Goal: Information Seeking & Learning: Learn about a topic

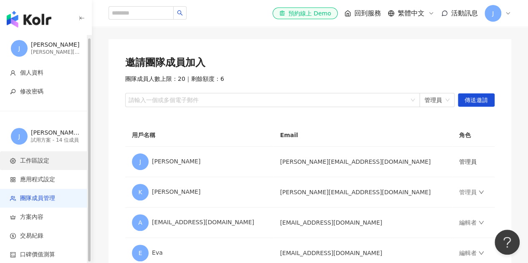
scroll to position [2, 0]
click at [84, 19] on icon "button" at bounding box center [81, 18] width 7 height 7
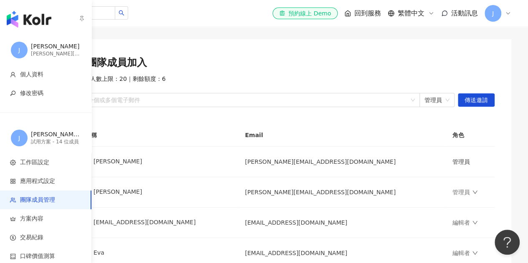
click at [26, 15] on img "button" at bounding box center [29, 19] width 45 height 17
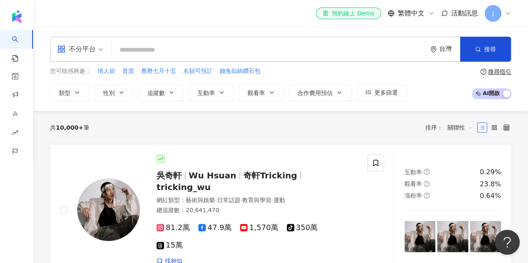
click at [215, 45] on input "search" at bounding box center [269, 50] width 308 height 16
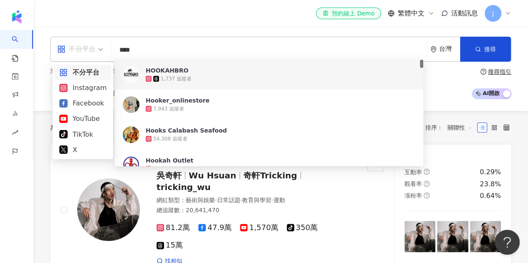
click at [92, 55] on div "不分平台" at bounding box center [76, 49] width 38 height 13
type input "****"
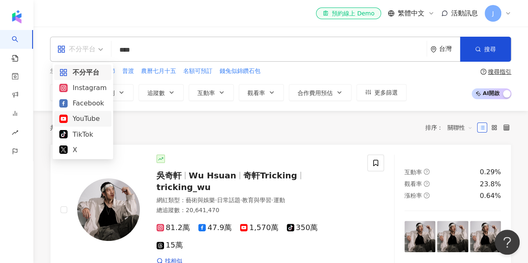
click at [88, 119] on div "YouTube" at bounding box center [82, 118] width 47 height 10
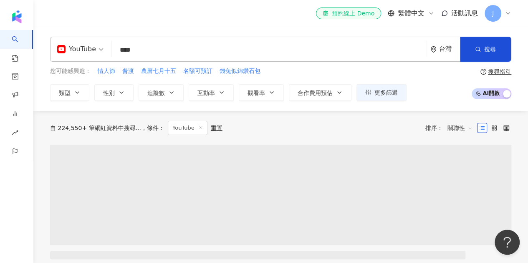
click at [178, 54] on input "****" at bounding box center [269, 50] width 308 height 16
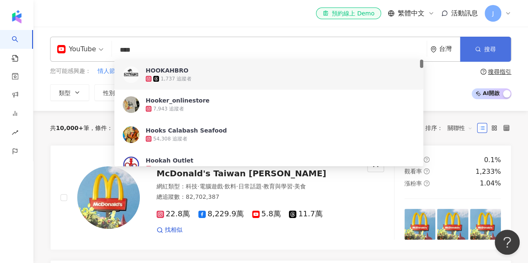
click at [486, 45] on button "搜尋" at bounding box center [485, 49] width 51 height 25
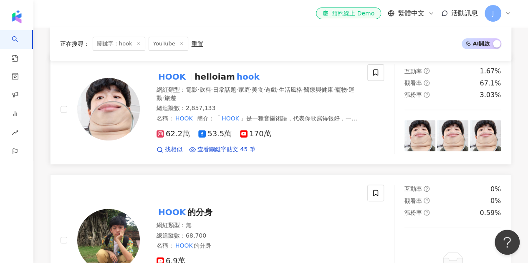
scroll to position [83, 0]
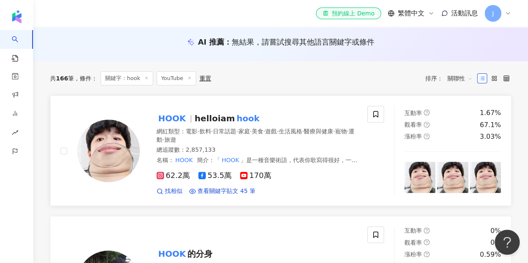
click at [194, 121] on span "helloiam" at bounding box center [214, 118] width 40 height 10
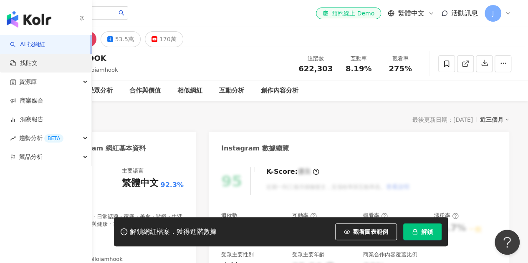
click at [38, 64] on link "找貼文" at bounding box center [24, 63] width 28 height 8
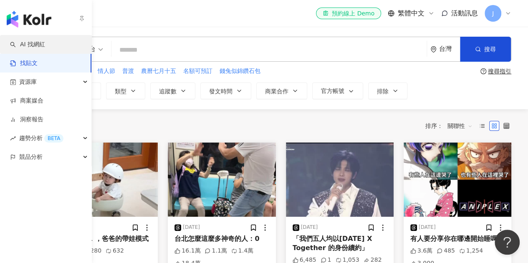
click at [28, 47] on link "AI 找網紅" at bounding box center [27, 44] width 35 height 8
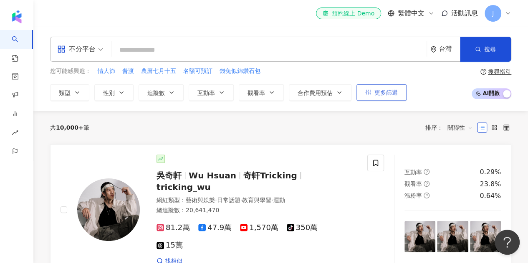
click at [374, 96] on button "更多篩選" at bounding box center [381, 92] width 50 height 17
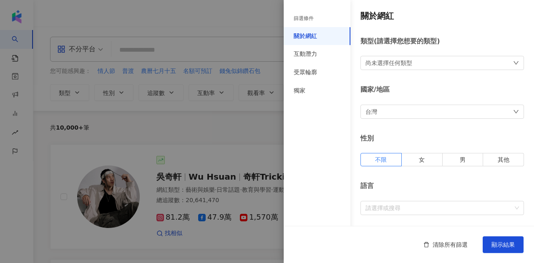
click at [253, 18] on div at bounding box center [267, 131] width 534 height 263
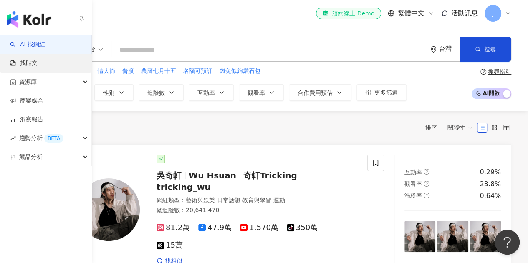
click at [21, 61] on link "找貼文" at bounding box center [24, 63] width 28 height 8
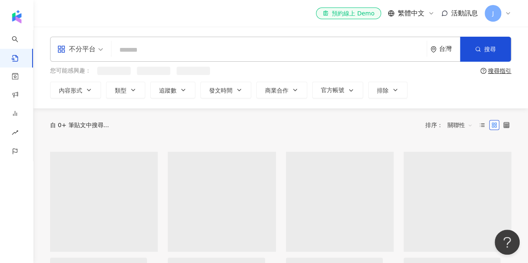
click at [98, 55] on span "不分平台" at bounding box center [80, 49] width 46 height 13
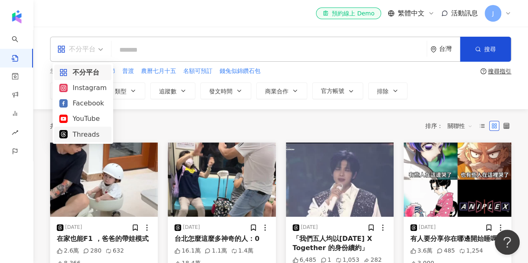
click at [79, 137] on div "Threads" at bounding box center [82, 134] width 47 height 10
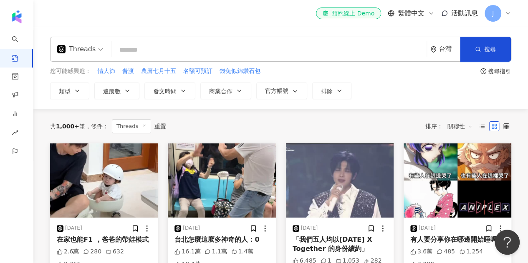
click at [237, 45] on input "search" at bounding box center [269, 50] width 308 height 18
type input "****"
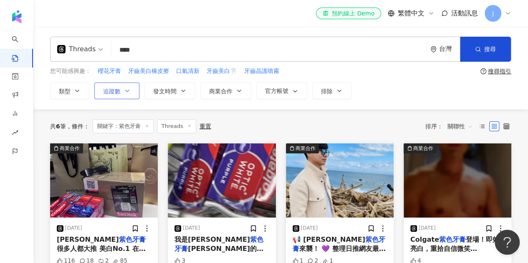
click at [124, 93] on icon "button" at bounding box center [127, 91] width 7 height 7
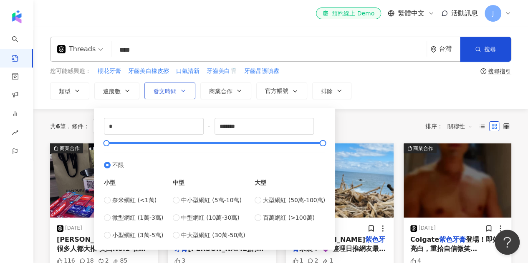
click at [174, 88] on span "發文時間" at bounding box center [164, 91] width 23 height 7
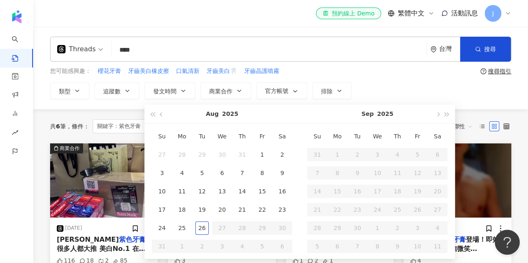
click at [344, 70] on div "您可能感興趣： 櫻花牙膏 牙齒美白橡皮擦 口氣清新 牙齒美白🦷 牙齒晶護噴霧" at bounding box center [263, 71] width 427 height 9
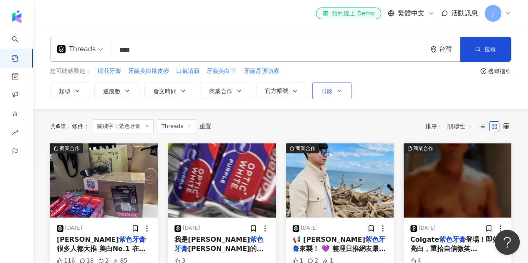
click at [340, 90] on icon "button" at bounding box center [339, 91] width 7 height 7
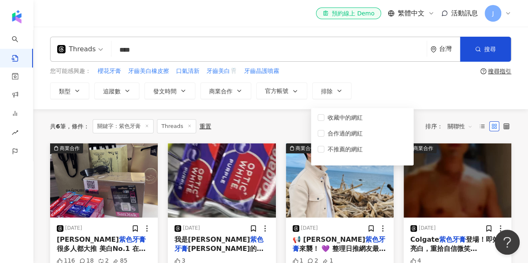
click at [370, 78] on div "Threads **** 台灣 搜尋 您可能感興趣： 櫻花牙膏 牙齒美白橡皮擦 口氣清新 牙齒美白🦷 牙齒晶護噴霧 搜尋指引 類型 追蹤數 發文時間 [DAT…" at bounding box center [280, 68] width 494 height 63
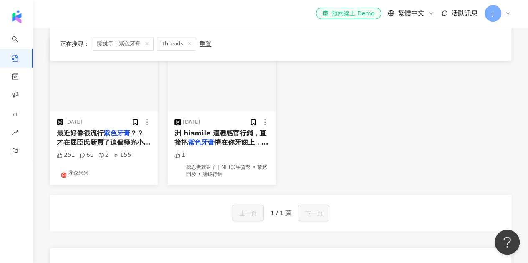
scroll to position [125, 0]
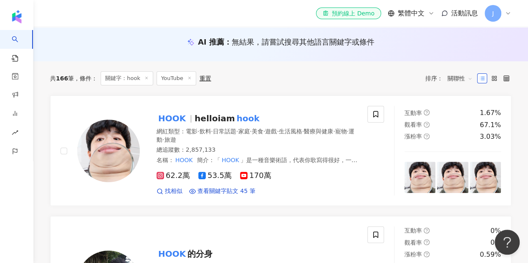
click at [508, 10] on div "J" at bounding box center [497, 13] width 27 height 17
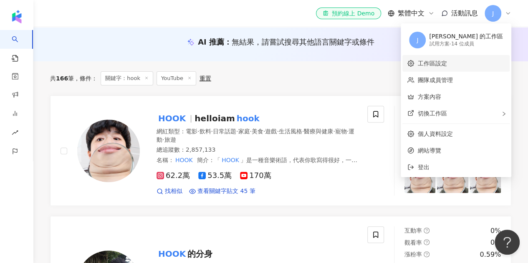
click at [441, 62] on link "工作區設定" at bounding box center [431, 63] width 29 height 7
